Goal: Transaction & Acquisition: Purchase product/service

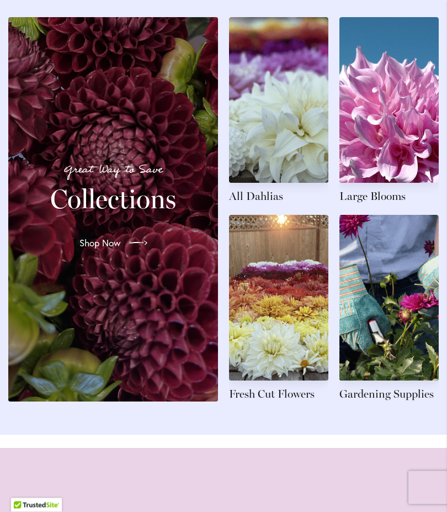
scroll to position [1231, 0]
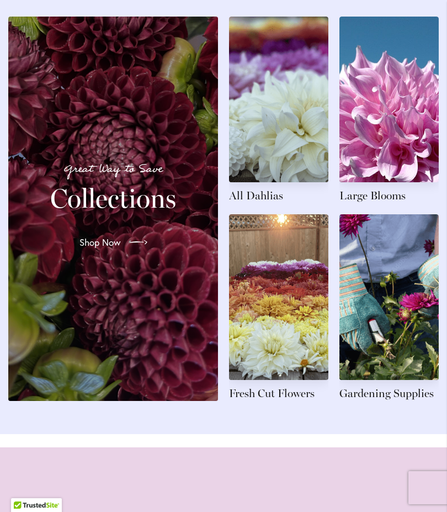
click at [283, 168] on link at bounding box center [278, 110] width 99 height 187
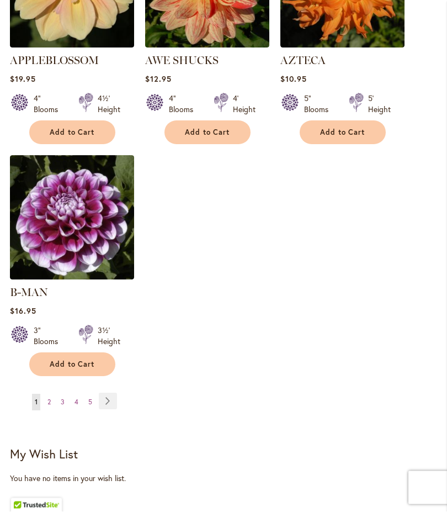
scroll to position [1472, 0]
click at [107, 395] on link "Page Next" at bounding box center [108, 401] width 18 height 17
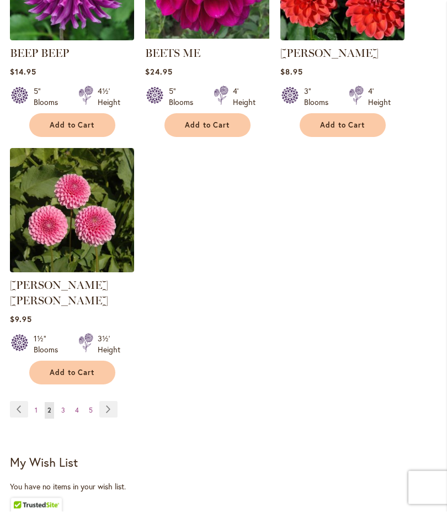
scroll to position [1464, 0]
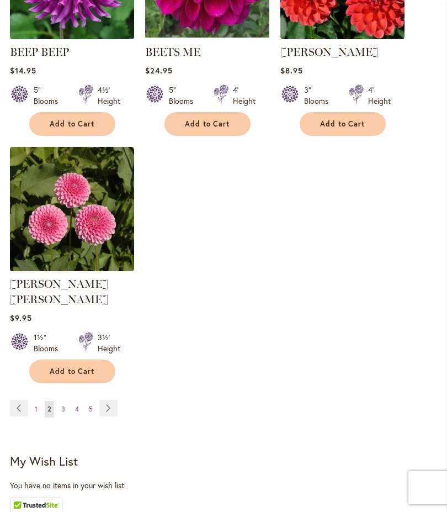
click at [108, 407] on link "Page Next" at bounding box center [108, 408] width 18 height 17
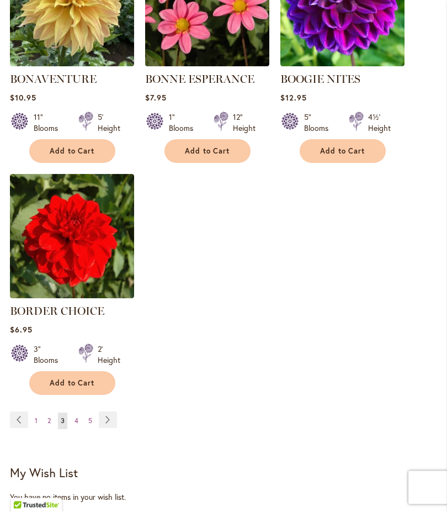
scroll to position [1437, 0]
click at [104, 428] on link "Page Next" at bounding box center [108, 420] width 18 height 17
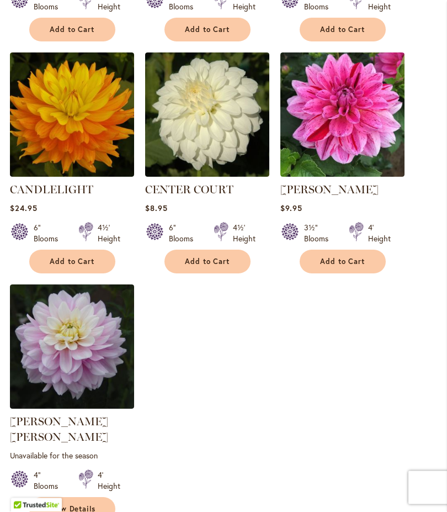
scroll to position [1342, 0]
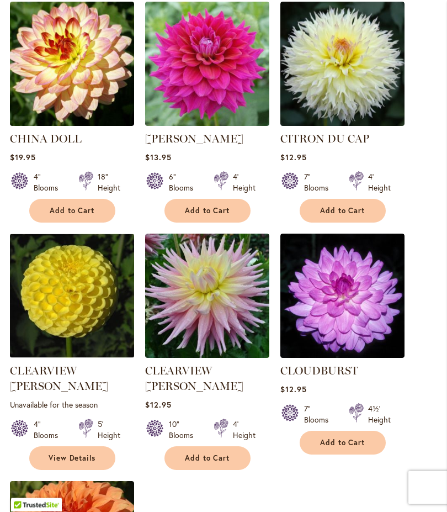
scroll to position [1161, 0]
click at [9, 424] on main "Home Shop All Dahlias New Best Sellers Staff Favorites Collections Best Cut Flo…" at bounding box center [223, 3] width 447 height 2090
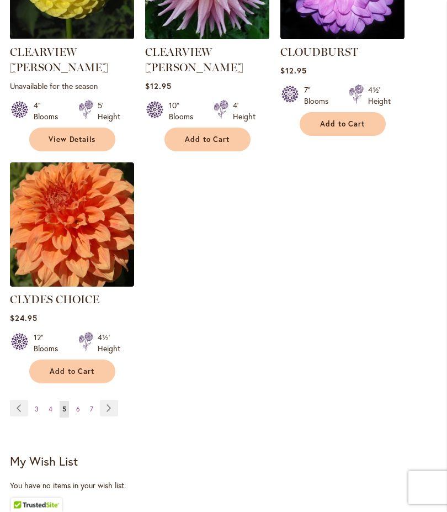
scroll to position [1480, 0]
click at [107, 400] on link "Page Next" at bounding box center [109, 408] width 18 height 17
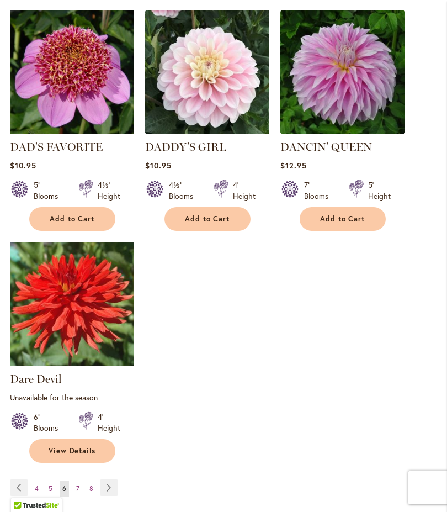
scroll to position [1415, 0]
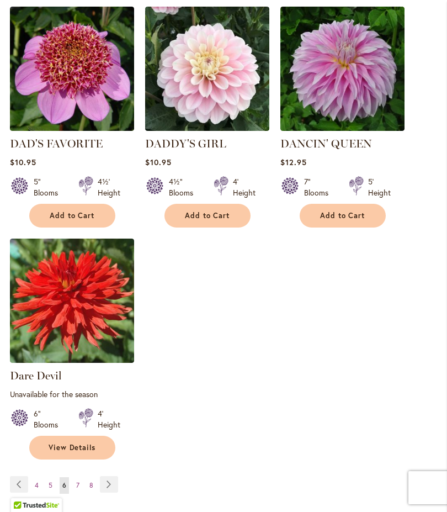
click at [104, 481] on link "Page Next" at bounding box center [109, 484] width 18 height 17
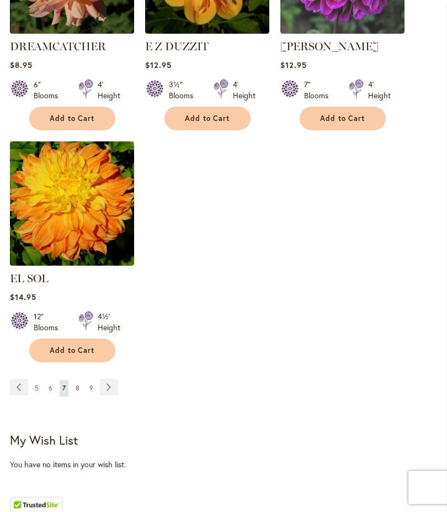
scroll to position [1486, 0]
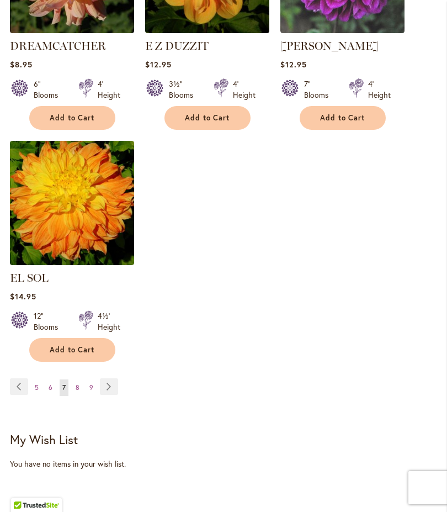
click at [104, 384] on link "Page Next" at bounding box center [109, 386] width 18 height 17
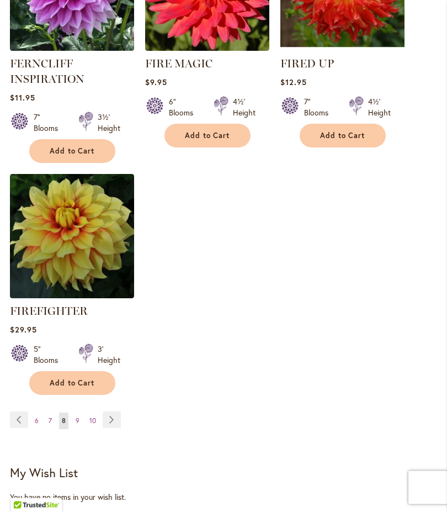
scroll to position [1490, 0]
click at [114, 428] on link "Page Next" at bounding box center [112, 420] width 18 height 17
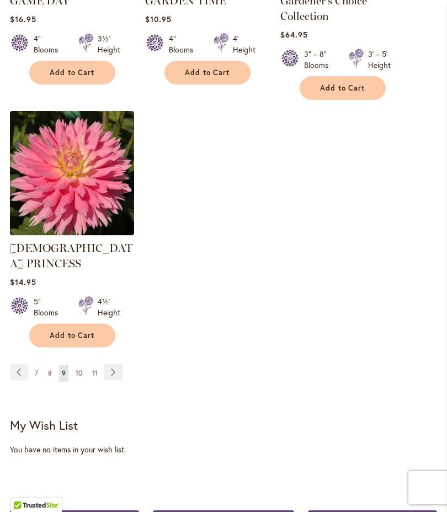
scroll to position [1566, 0]
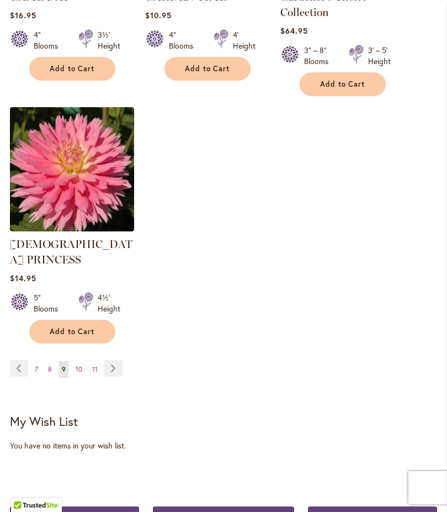
click at [107, 360] on link "Page Next" at bounding box center [113, 368] width 18 height 17
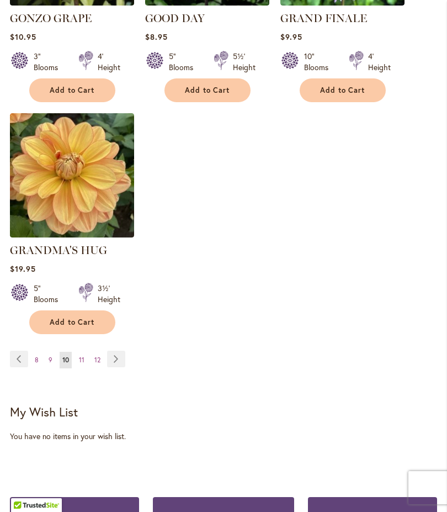
scroll to position [1518, 0]
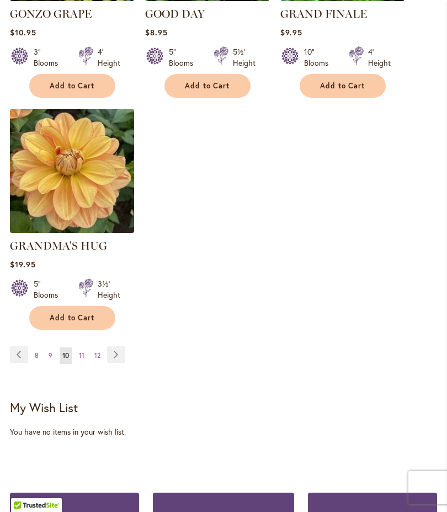
click at [113, 353] on link "Page Next" at bounding box center [116, 354] width 18 height 17
